Goal: Task Accomplishment & Management: Use online tool/utility

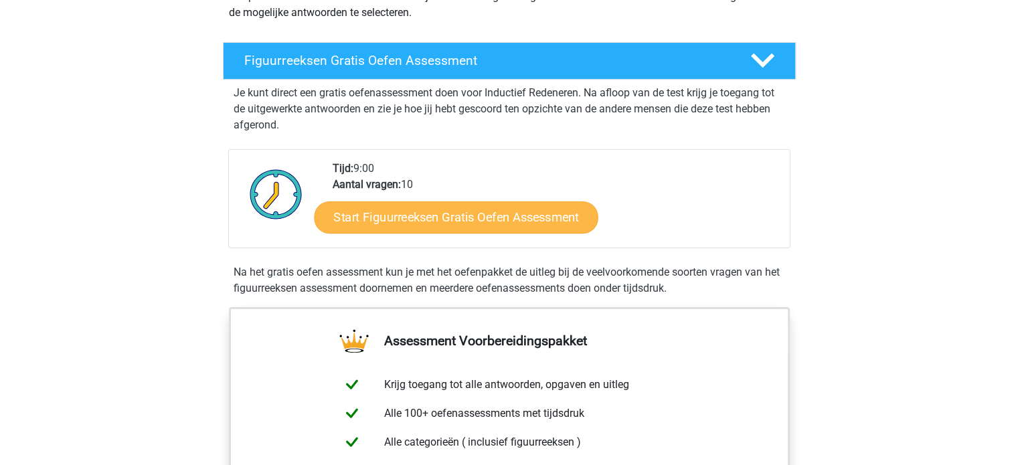
scroll to position [268, 0]
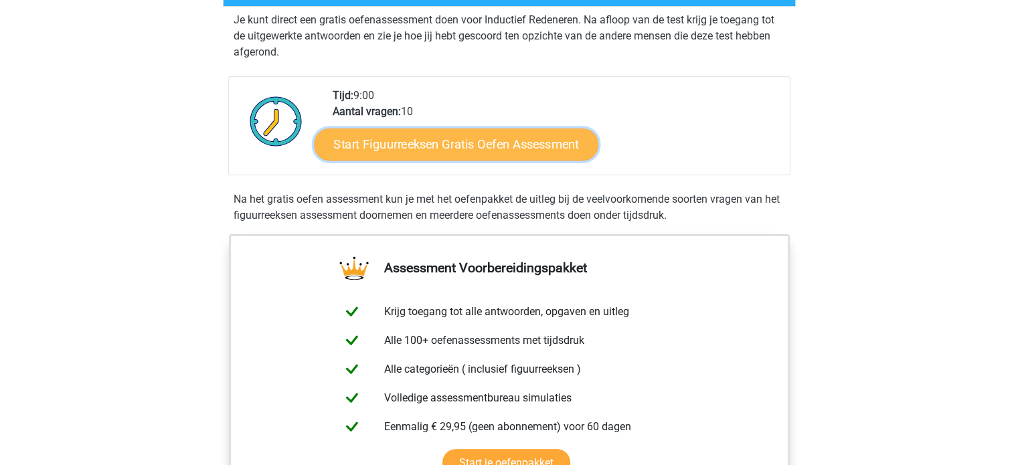
click at [479, 143] on link "Start Figuurreeksen Gratis Oefen Assessment" at bounding box center [456, 144] width 284 height 32
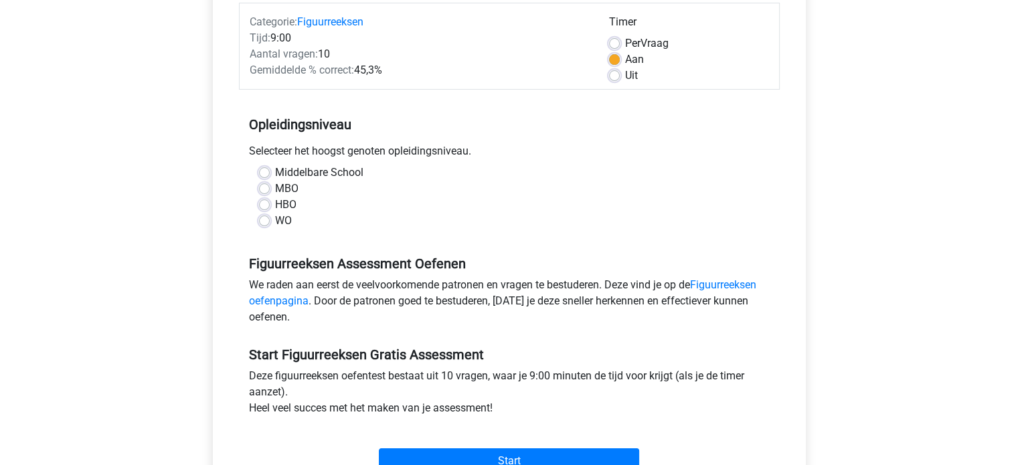
scroll to position [201, 0]
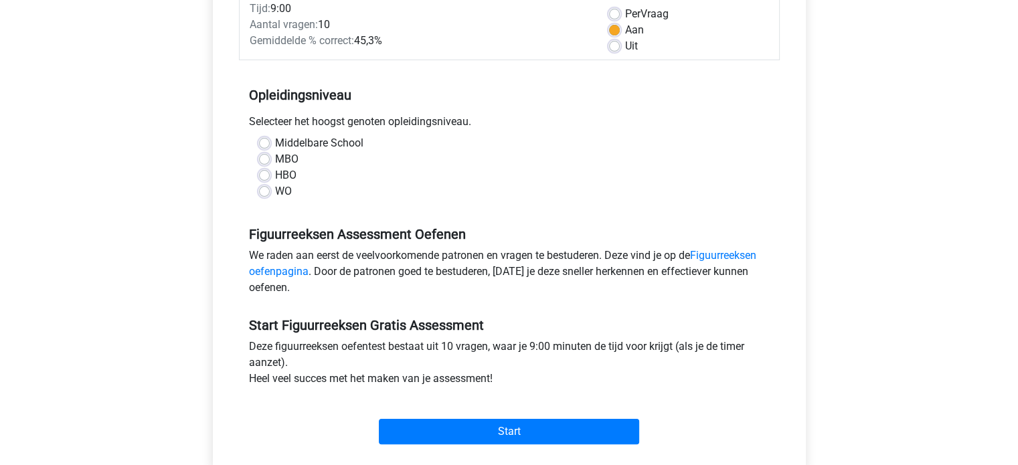
click at [275, 160] on label "MBO" at bounding box center [286, 159] width 23 height 16
click at [259, 160] on input "MBO" at bounding box center [264, 157] width 11 height 13
radio input "true"
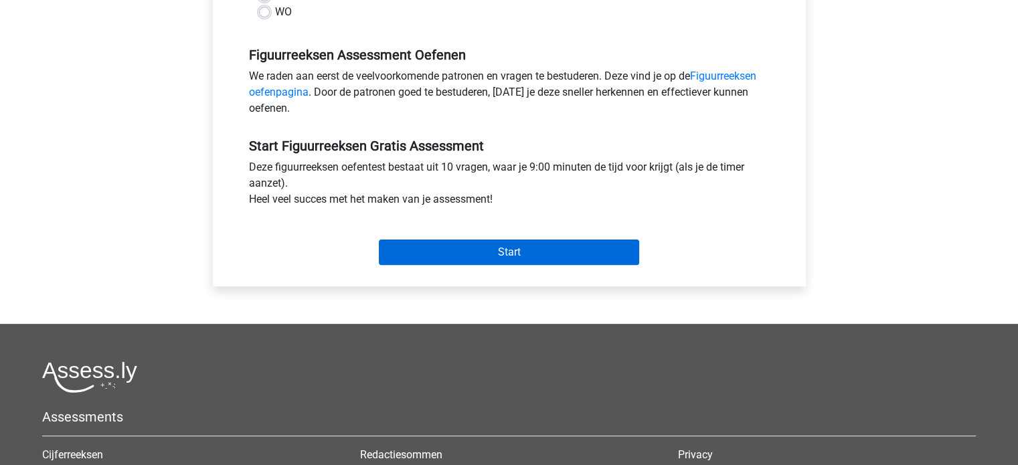
scroll to position [402, 0]
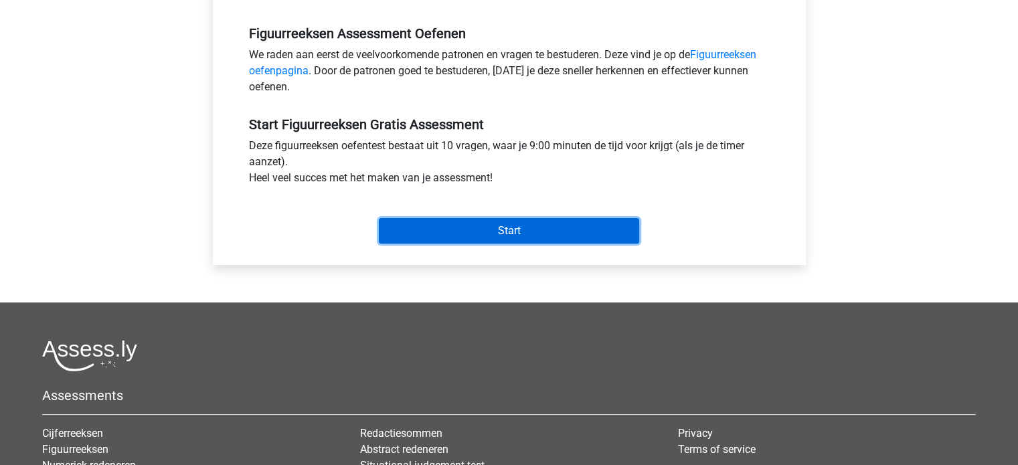
click at [501, 235] on input "Start" at bounding box center [509, 230] width 260 height 25
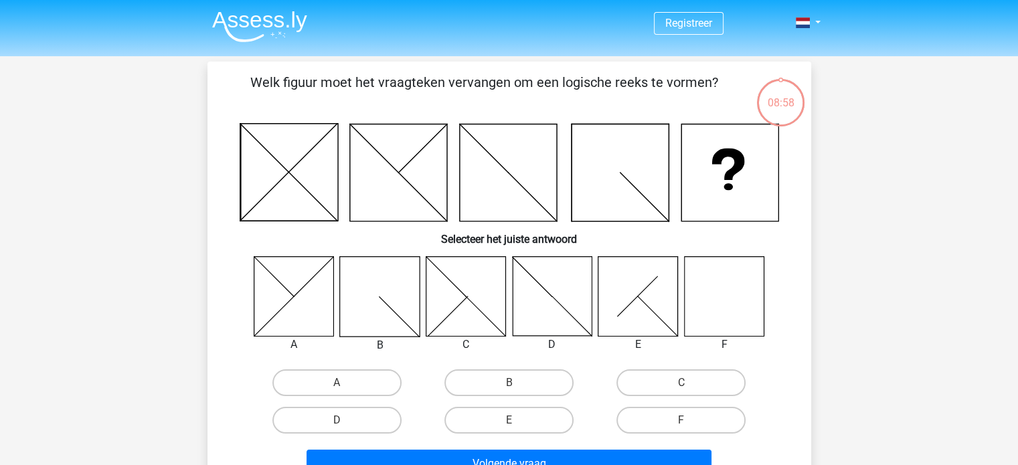
scroll to position [67, 0]
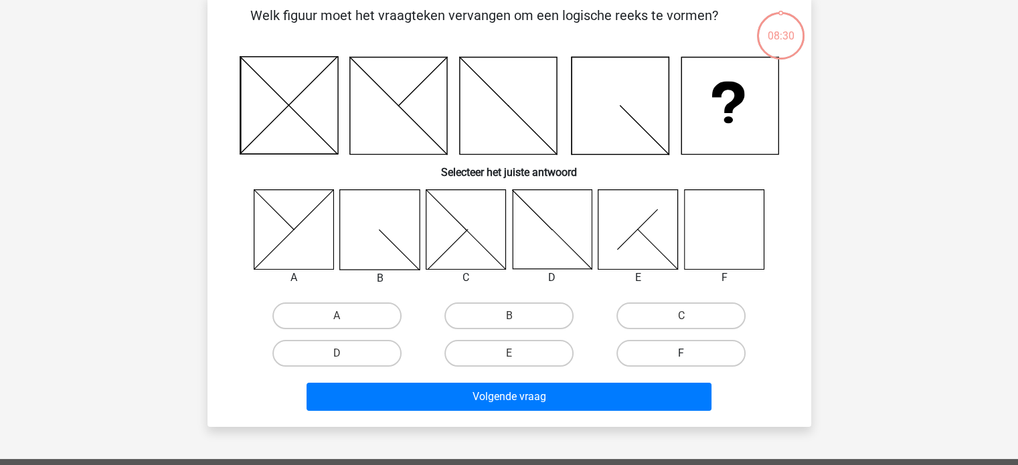
click at [698, 353] on label "F" at bounding box center [680, 353] width 129 height 27
click at [690, 353] on input "F" at bounding box center [685, 357] width 9 height 9
radio input "true"
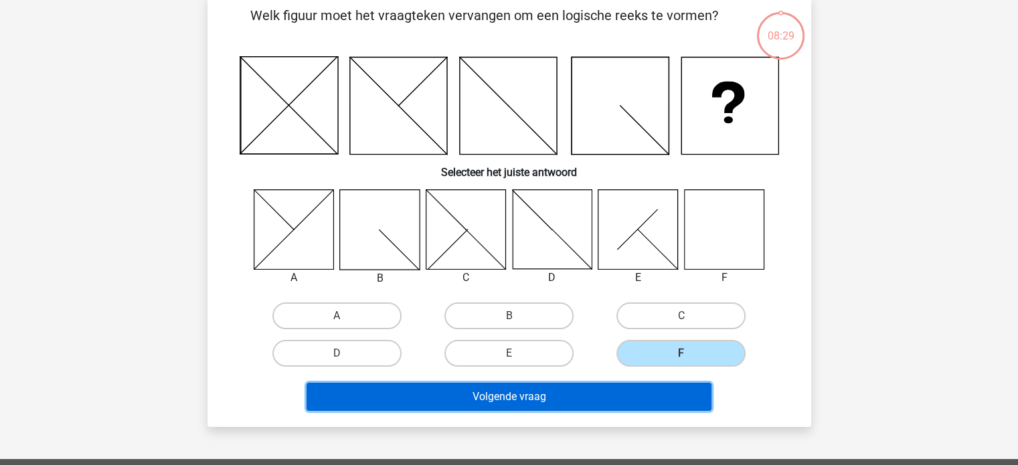
click at [526, 397] on button "Volgende vraag" at bounding box center [508, 397] width 405 height 28
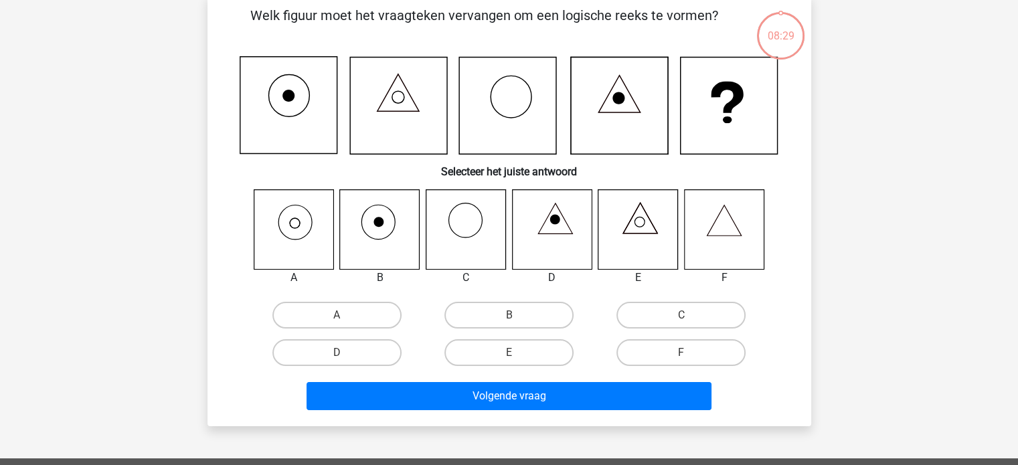
scroll to position [62, 0]
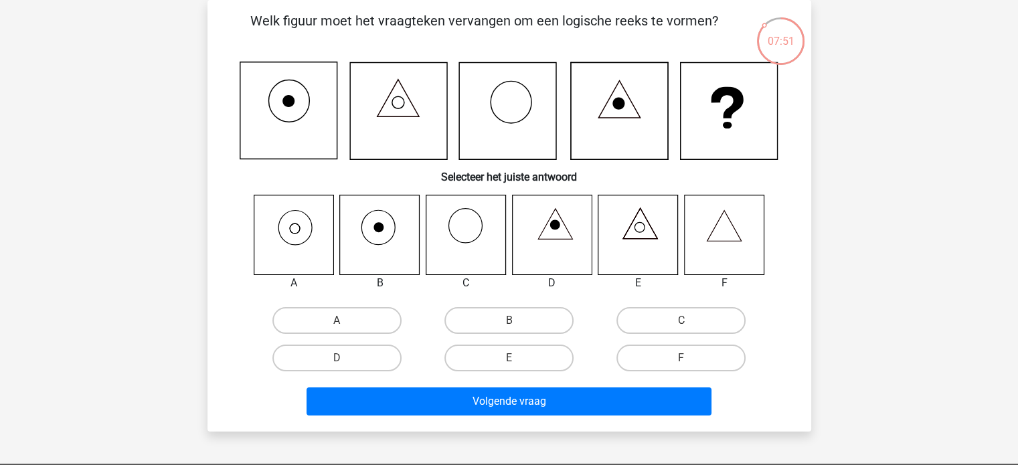
click at [302, 233] on icon at bounding box center [294, 235] width 80 height 80
click at [327, 326] on label "A" at bounding box center [336, 320] width 129 height 27
click at [337, 326] on input "A" at bounding box center [341, 325] width 9 height 9
radio input "true"
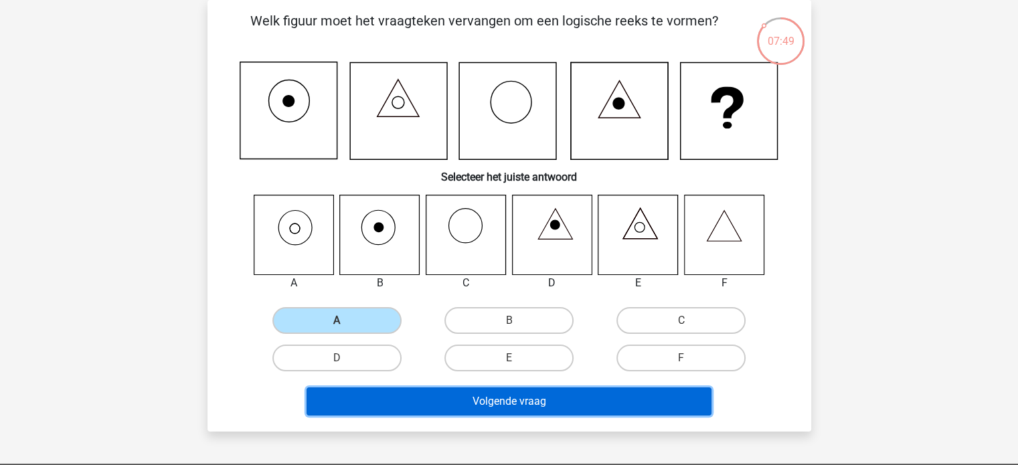
click at [527, 406] on button "Volgende vraag" at bounding box center [508, 401] width 405 height 28
